Goal: Check status: Check status

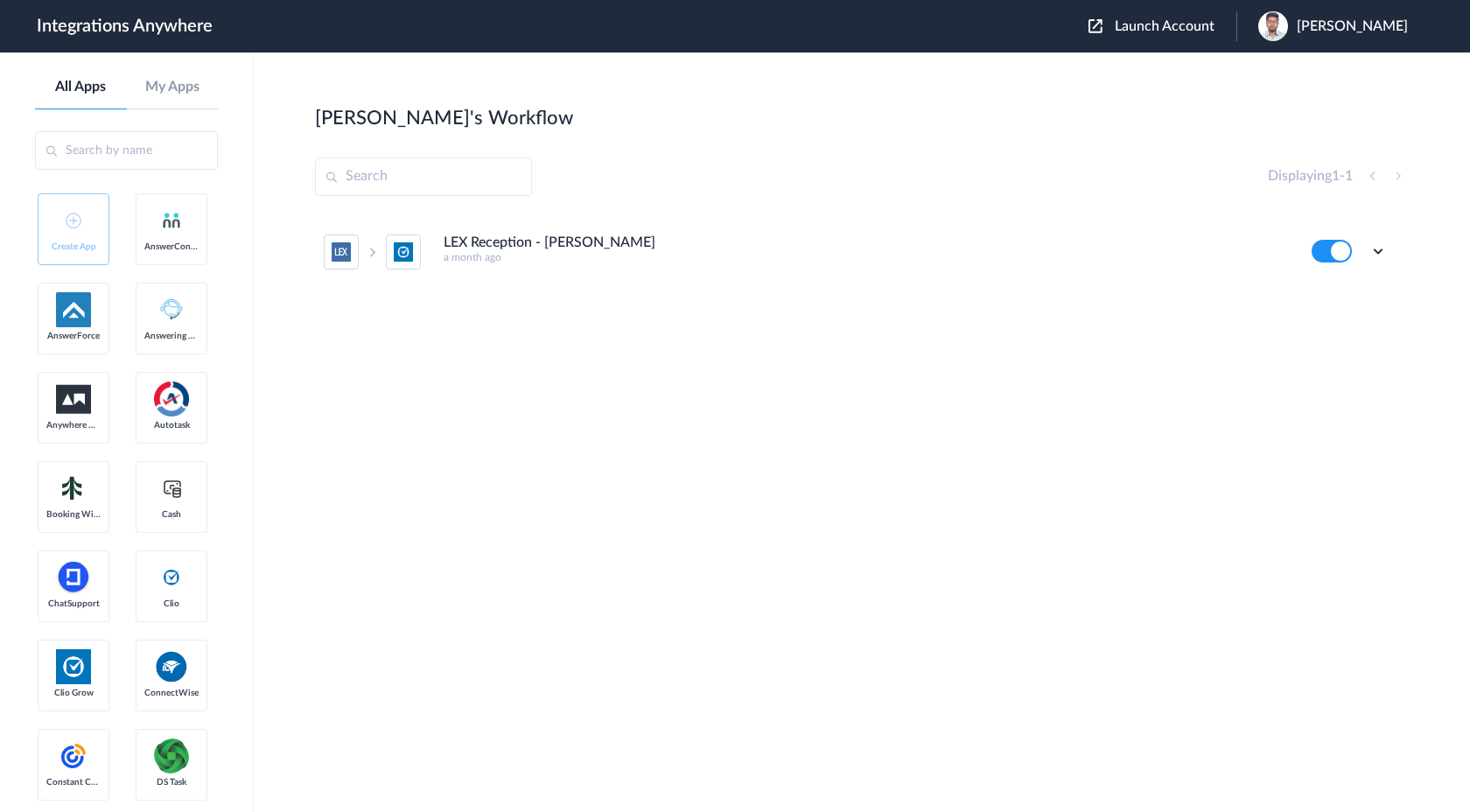
click at [1203, 28] on span "Launch Account" at bounding box center [1165, 25] width 100 height 14
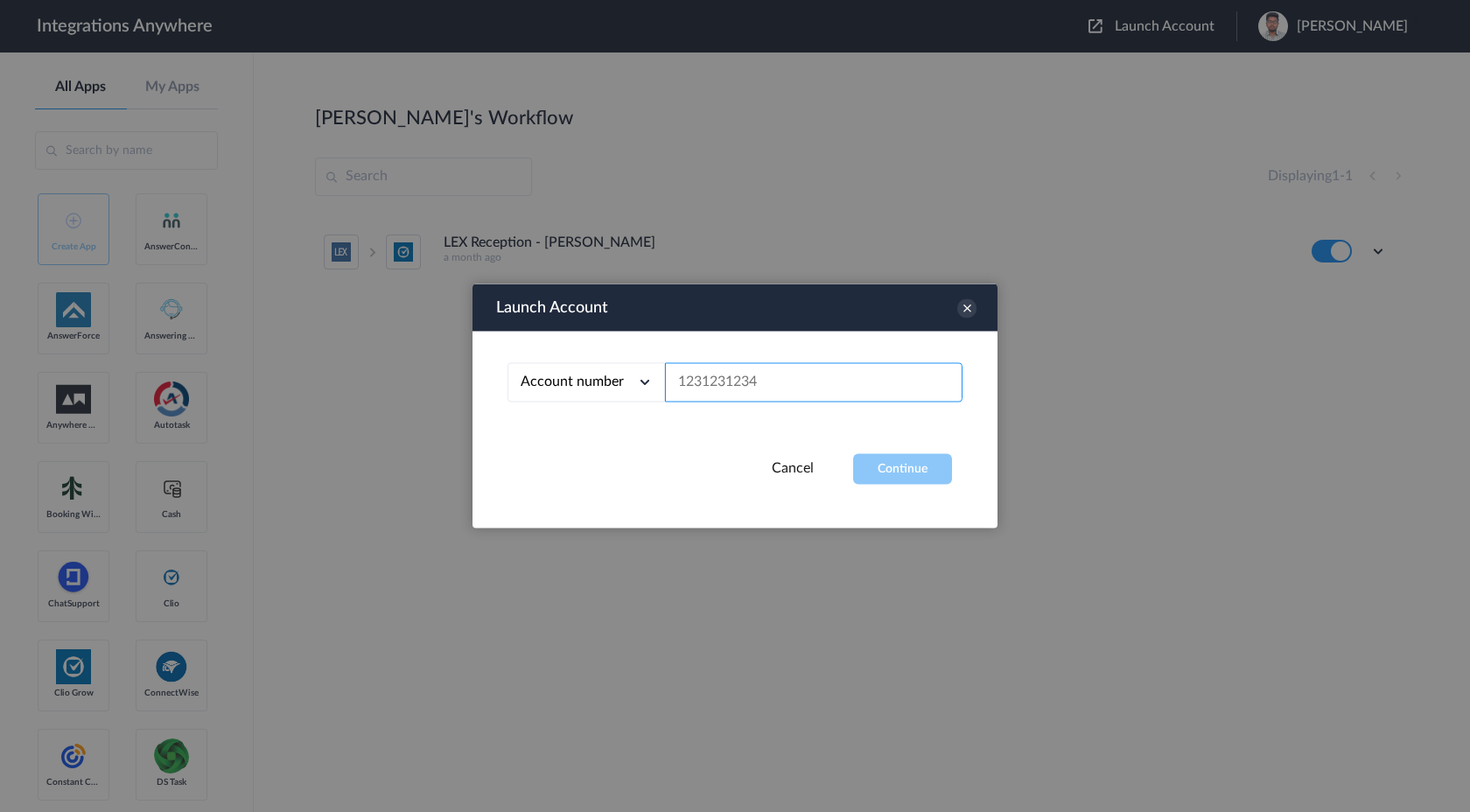
click at [721, 373] on input "text" at bounding box center [813, 382] width 297 height 39
paste input "1210006196"
click at [906, 465] on button "Continue" at bounding box center [902, 469] width 99 height 31
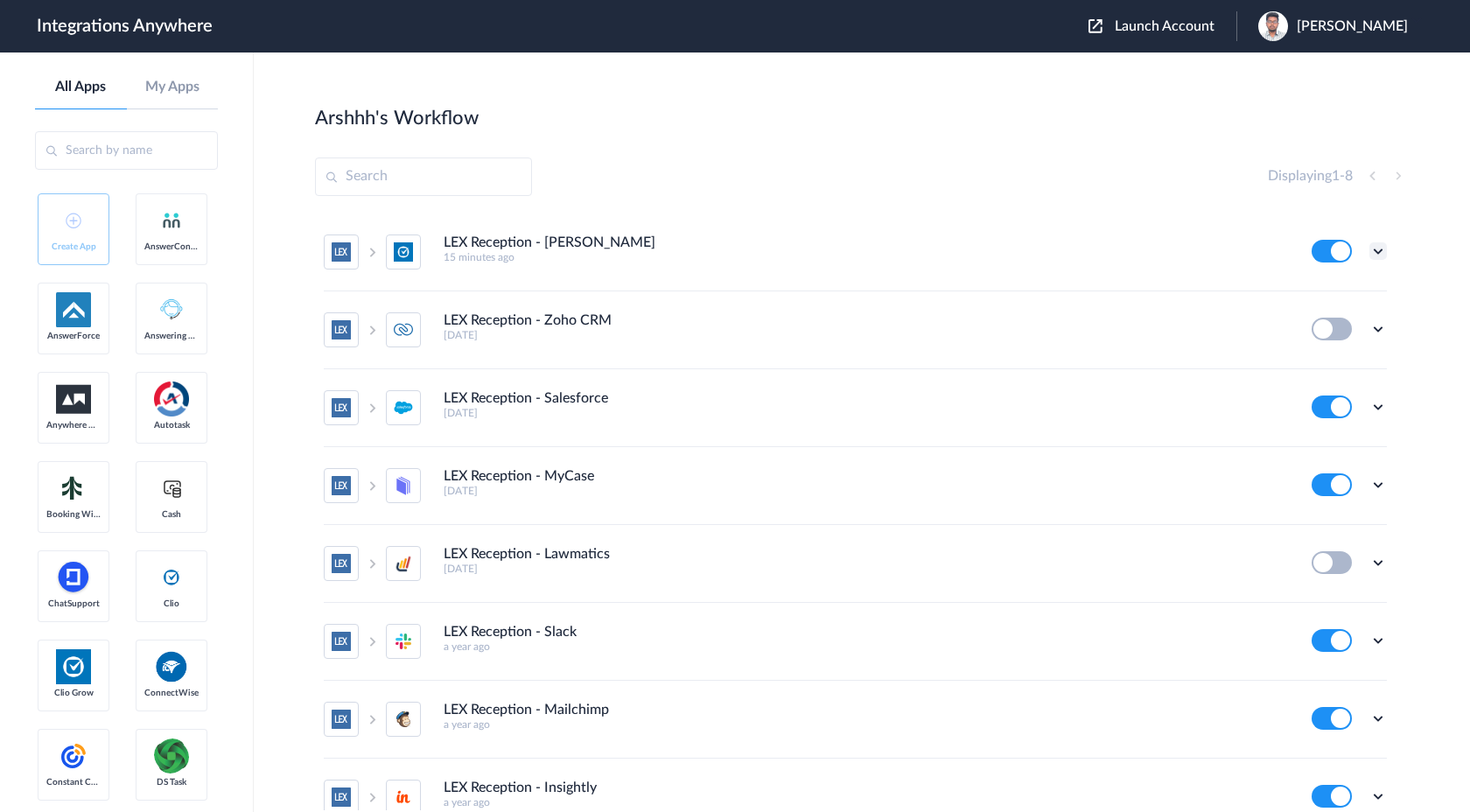
click at [1381, 253] on icon at bounding box center [1378, 251] width 17 height 17
click at [1343, 329] on link "Task history" at bounding box center [1328, 323] width 84 height 12
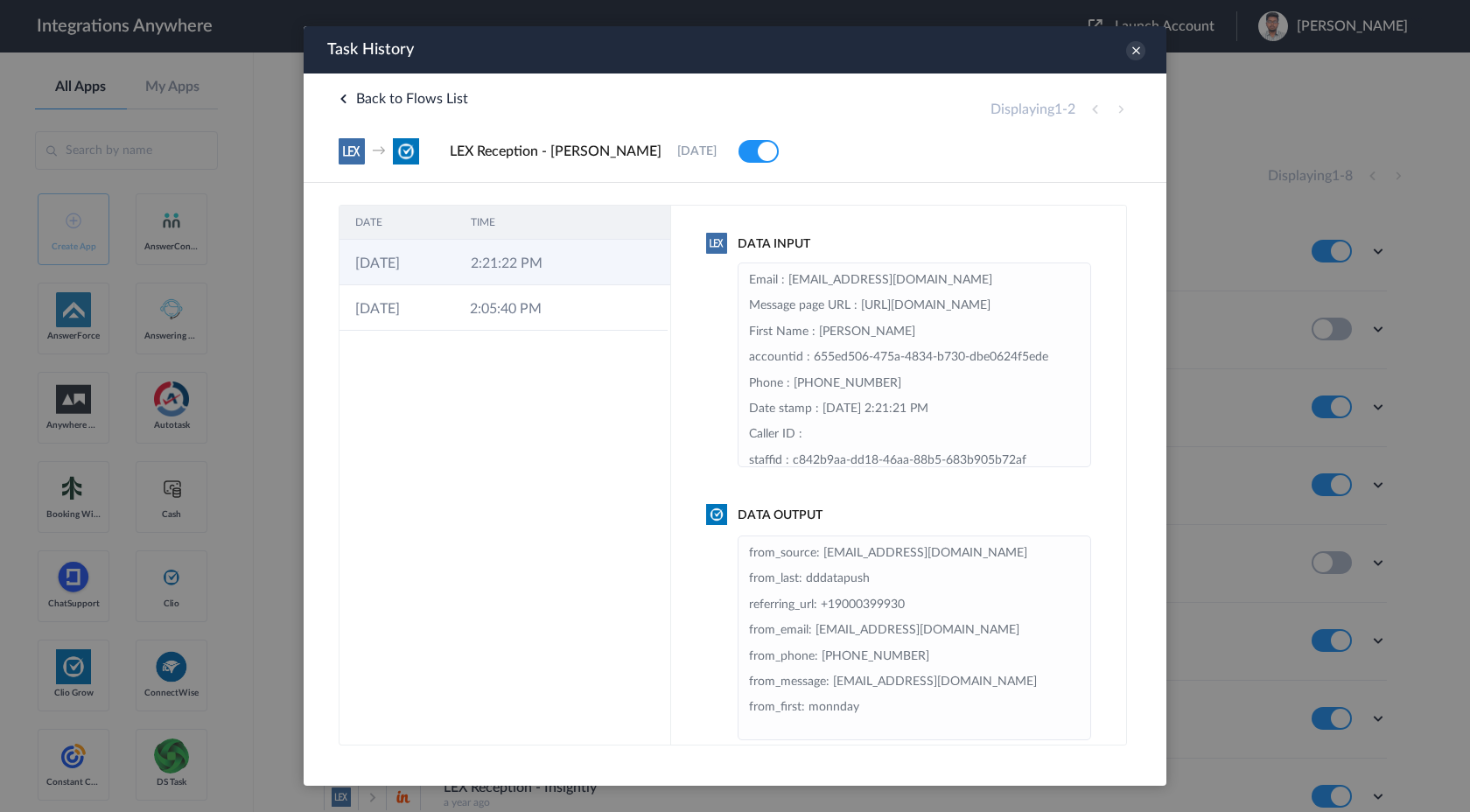
click at [553, 255] on td "2:21:22 PM" at bounding box center [512, 263] width 116 height 45
click at [1137, 49] on icon at bounding box center [1135, 50] width 19 height 19
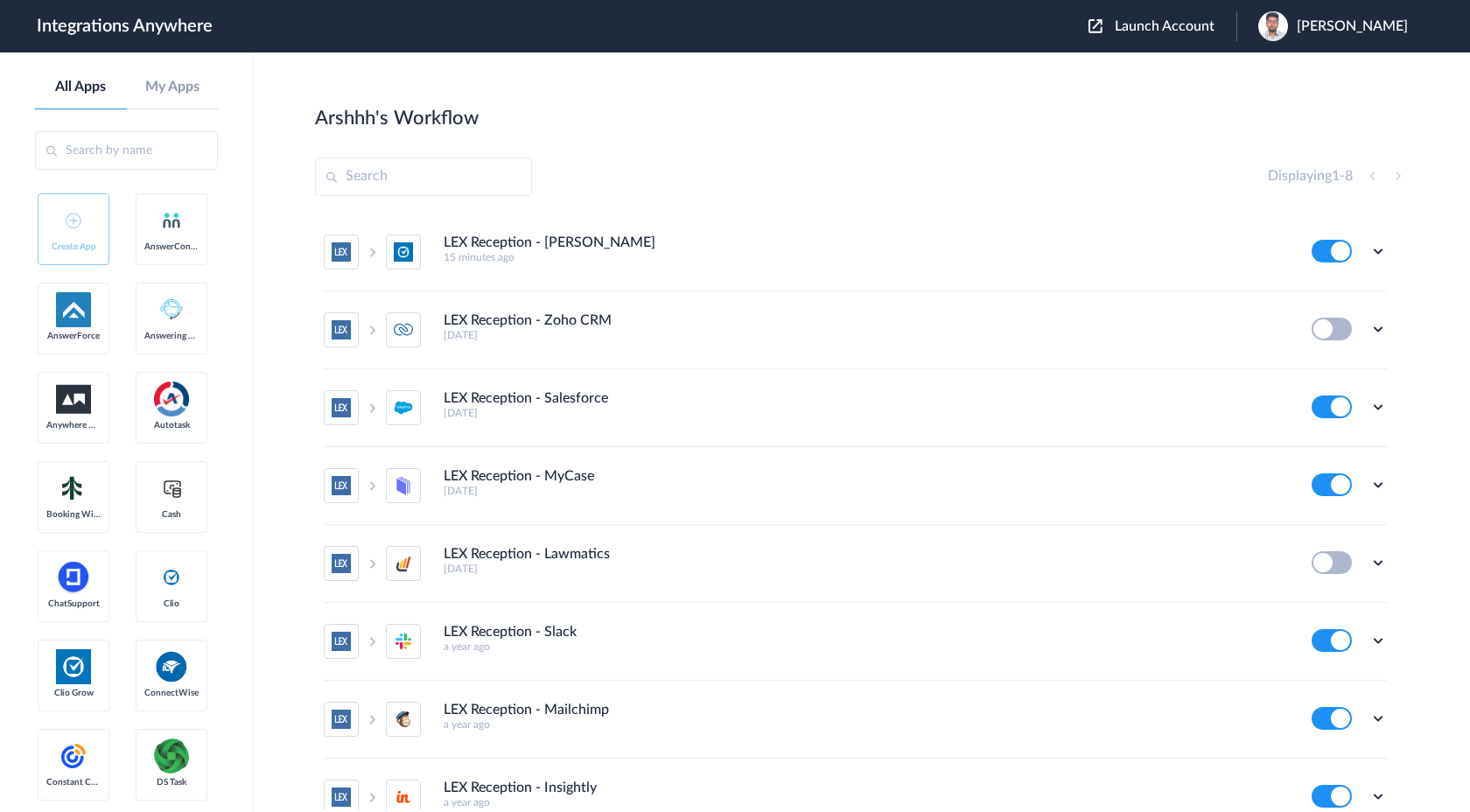
click at [1193, 13] on div "Launch Account [PERSON_NAME] My Account Logout" at bounding box center [1257, 26] width 337 height 30
click at [1186, 32] on span "Launch Account" at bounding box center [1165, 25] width 100 height 14
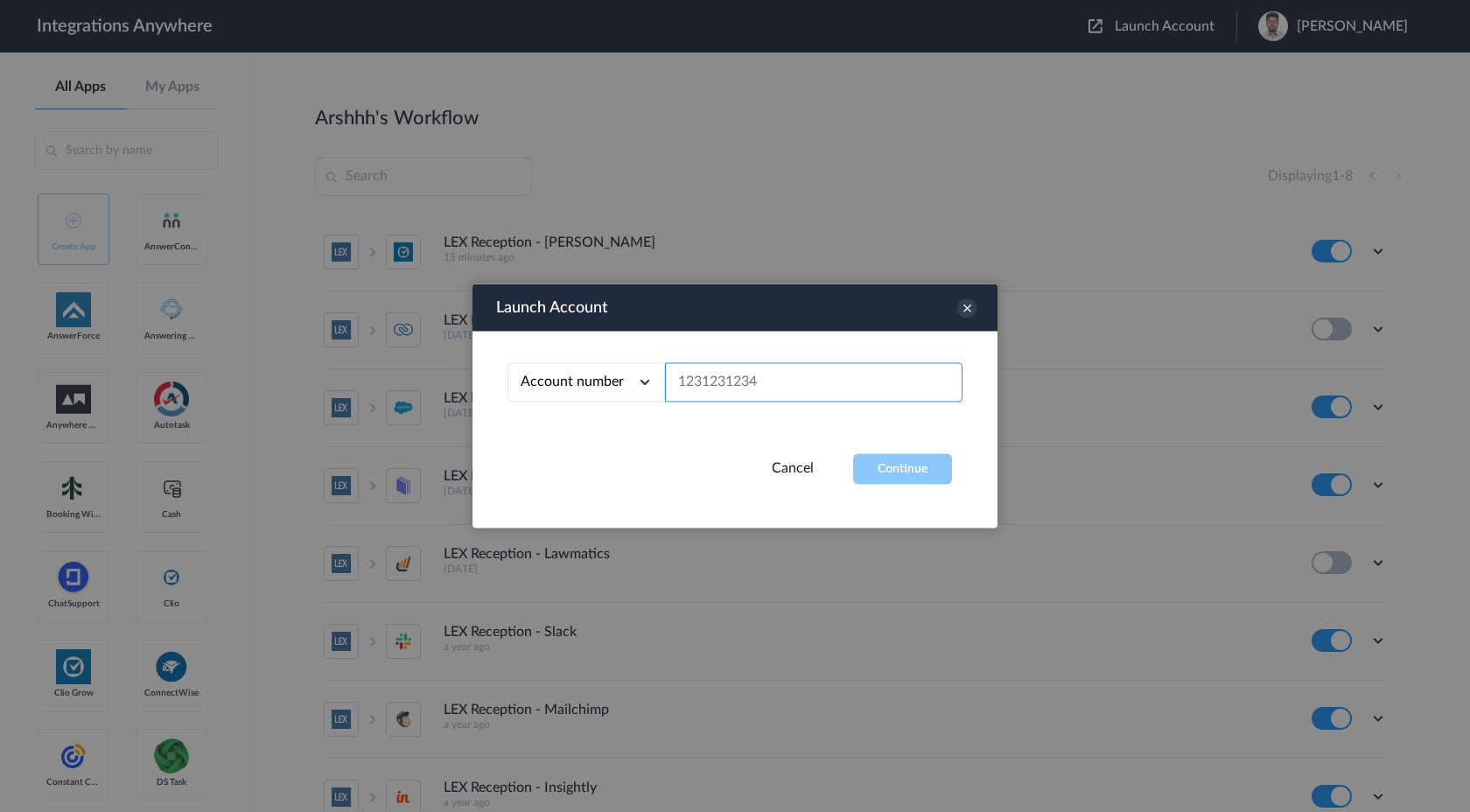
click at [719, 381] on input "text" at bounding box center [813, 382] width 297 height 39
paste input "7014094026"
type input "7014094026"
click at [886, 474] on button "Continue" at bounding box center [902, 469] width 99 height 31
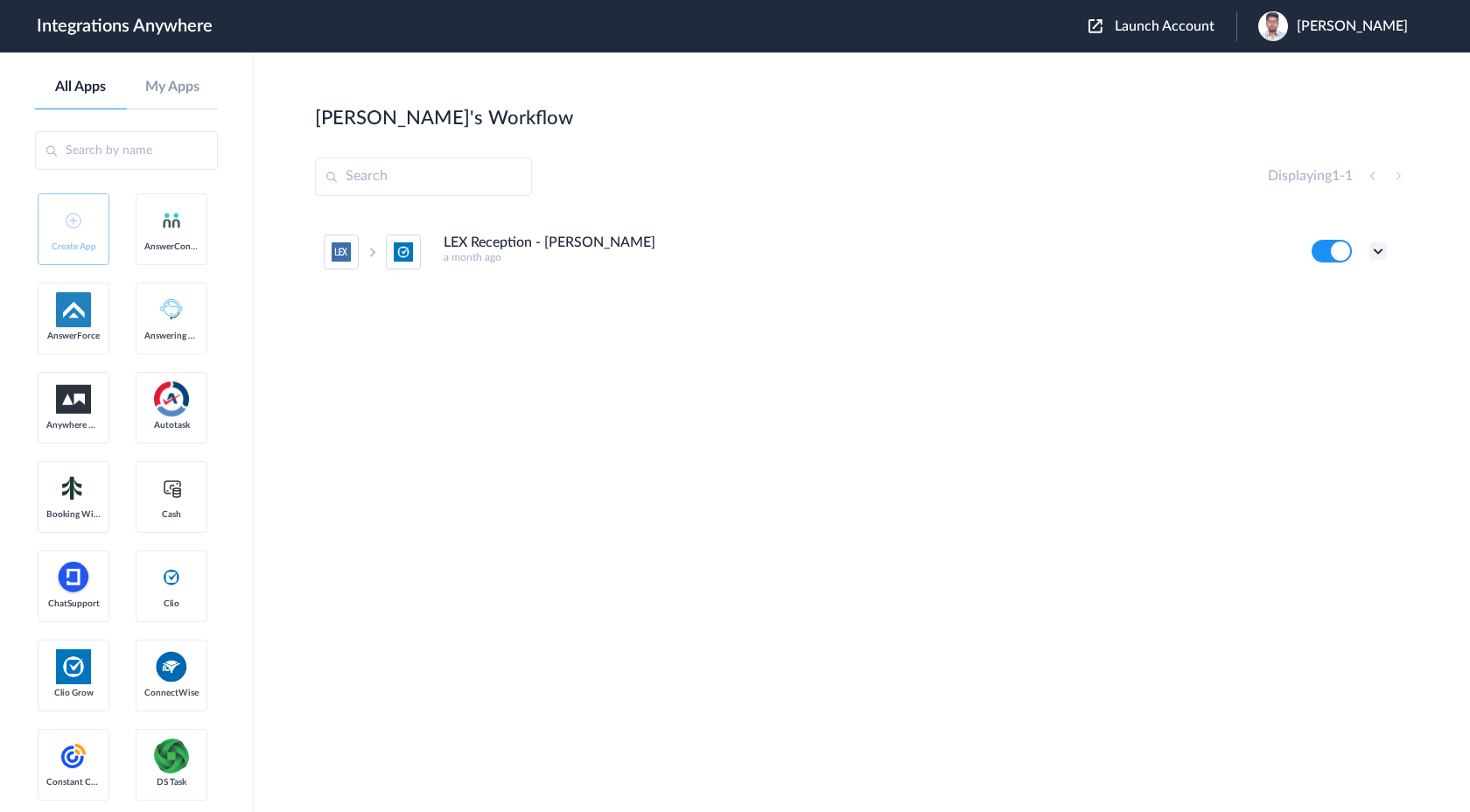
click at [1377, 256] on icon at bounding box center [1378, 251] width 17 height 17
click at [1337, 322] on link "Task history" at bounding box center [1328, 323] width 84 height 12
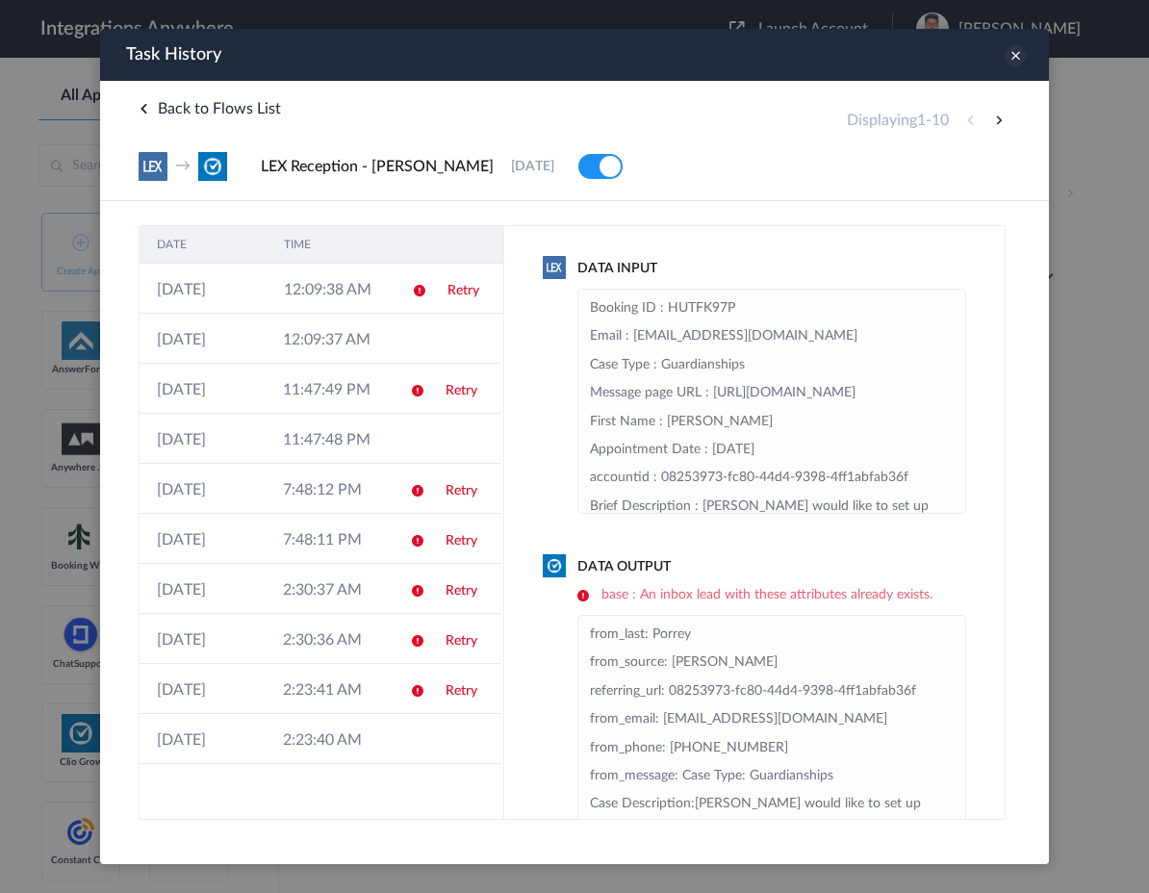
click at [1014, 59] on icon at bounding box center [1014, 55] width 21 height 21
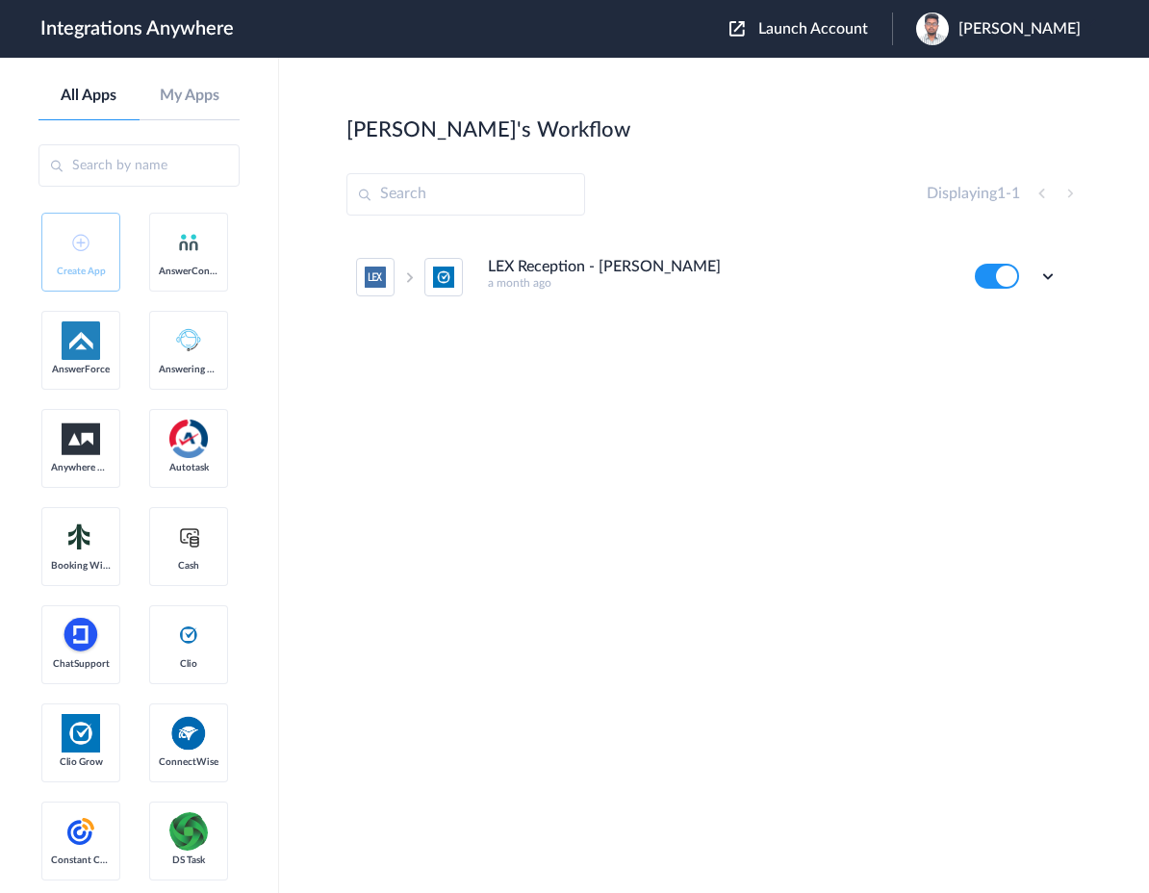
click at [1063, 273] on ul "LEX Reception - Clio Grow a month ago Edit Task history Delete" at bounding box center [706, 277] width 721 height 85
click at [1041, 275] on icon at bounding box center [1047, 276] width 19 height 19
click at [1011, 358] on link "Task history" at bounding box center [993, 355] width 92 height 13
